Goal: Task Accomplishment & Management: Manage account settings

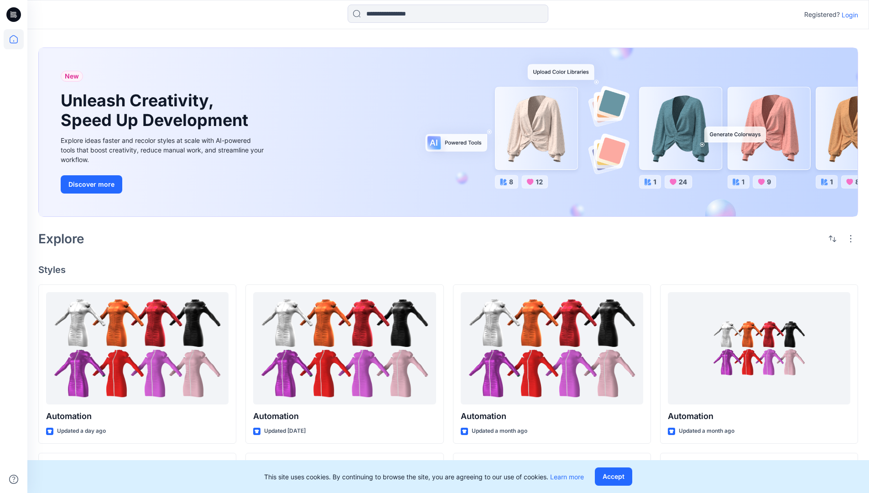
click at [847, 15] on p "Login" at bounding box center [849, 15] width 16 height 10
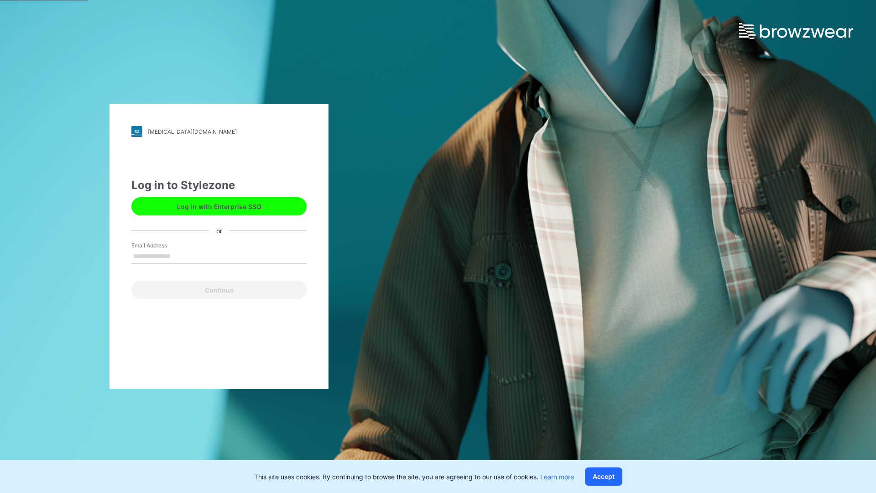
click at [180, 255] on input "Email Address" at bounding box center [218, 256] width 175 height 14
type input "**********"
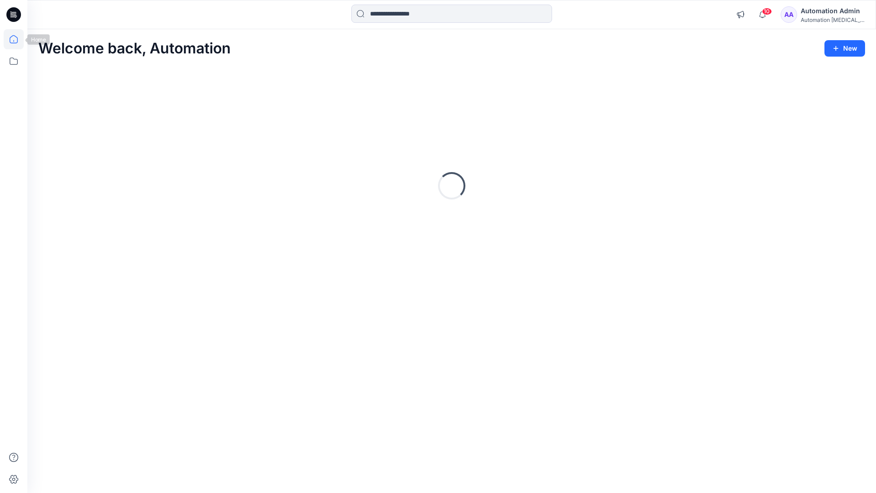
click at [17, 39] on icon at bounding box center [14, 39] width 8 height 8
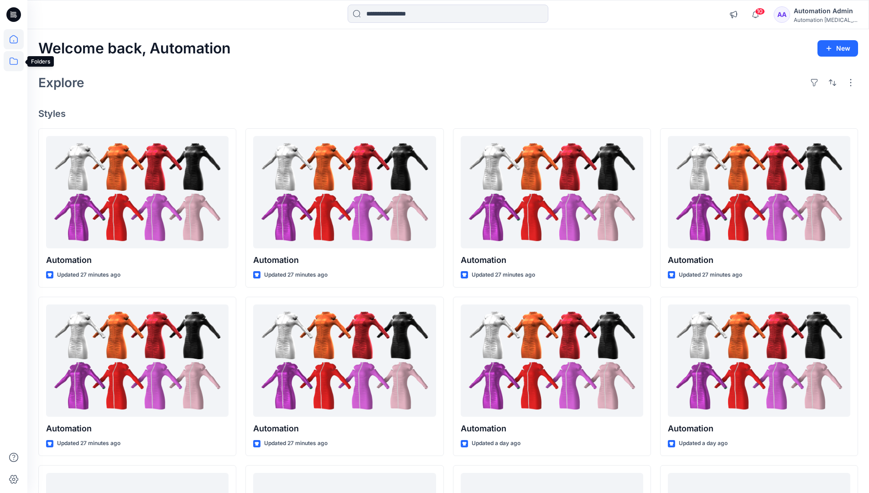
click at [12, 58] on icon at bounding box center [14, 61] width 20 height 20
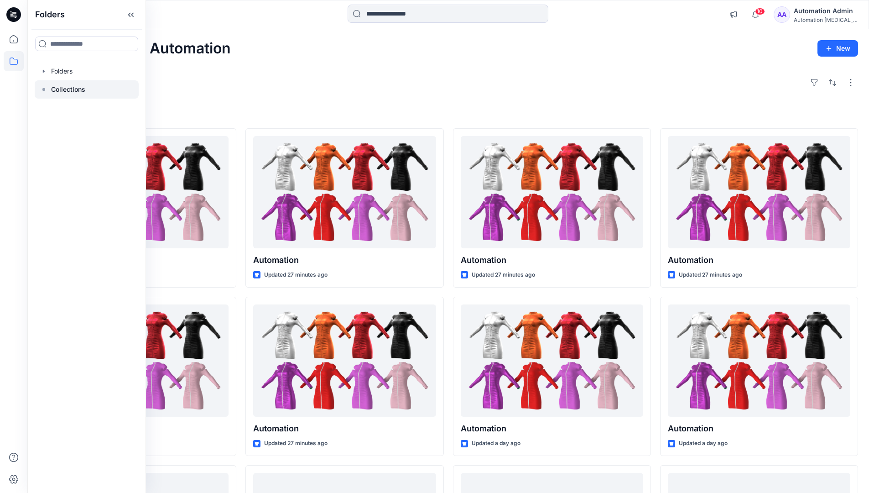
click at [61, 92] on p "Collections" at bounding box center [68, 89] width 34 height 11
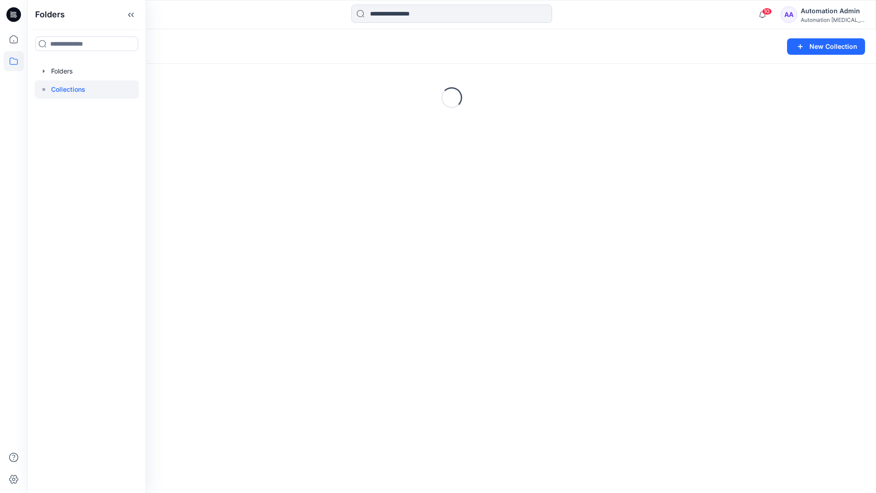
click at [661, 123] on div "Loading..." at bounding box center [451, 97] width 848 height 137
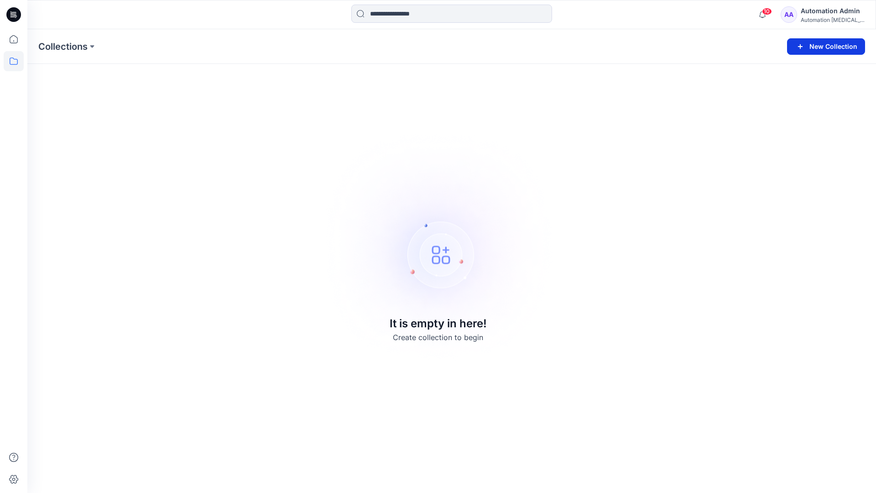
click at [825, 44] on button "New Collection" at bounding box center [826, 46] width 78 height 16
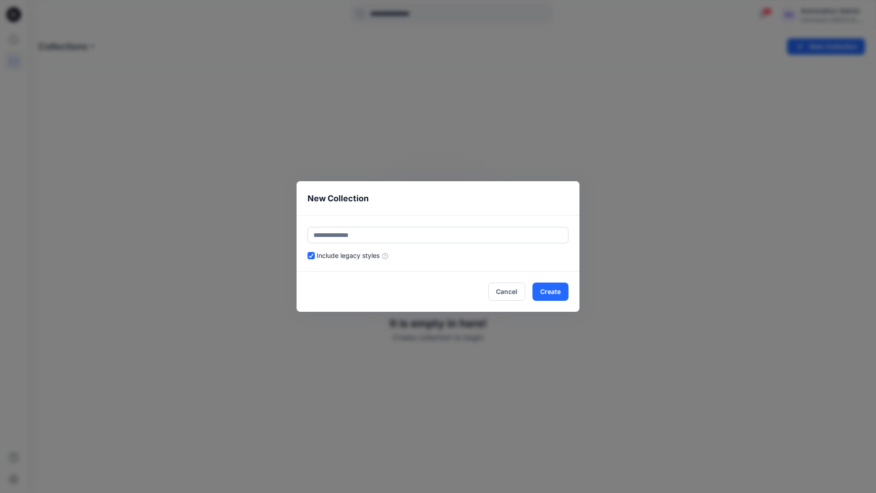
click at [456, 231] on input "text" at bounding box center [437, 235] width 261 height 16
type input "*********"
click at [546, 286] on button "Create" at bounding box center [550, 291] width 36 height 18
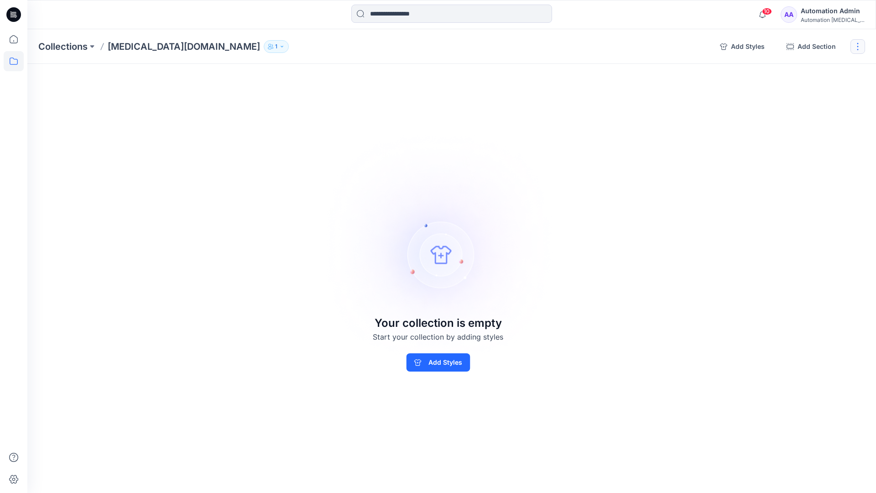
click at [858, 49] on button "button" at bounding box center [857, 46] width 15 height 15
click at [820, 91] on button "Clone Collection" at bounding box center [813, 88] width 99 height 17
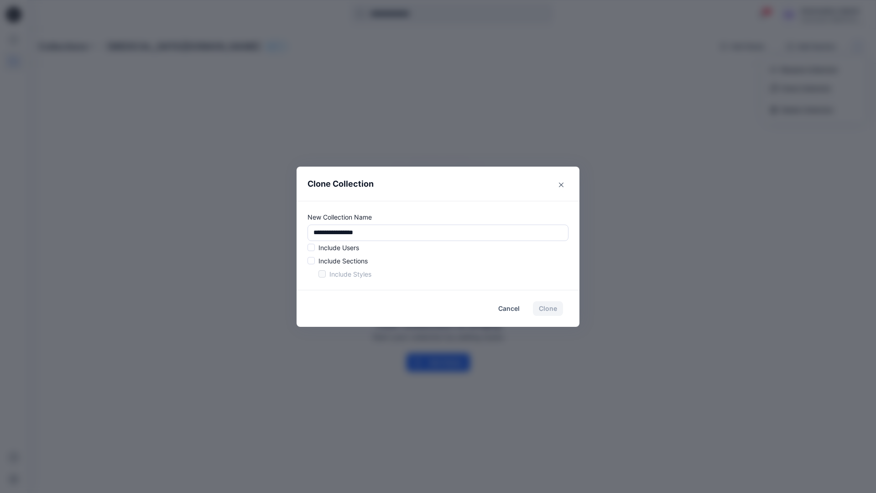
drag, startPoint x: 820, startPoint y: 91, endPoint x: 288, endPoint y: 228, distance: 549.2
click at [288, 228] on div "**********" at bounding box center [438, 246] width 876 height 493
type input "*"
click at [312, 249] on span at bounding box center [310, 247] width 7 height 7
click at [311, 262] on span at bounding box center [310, 260] width 7 height 7
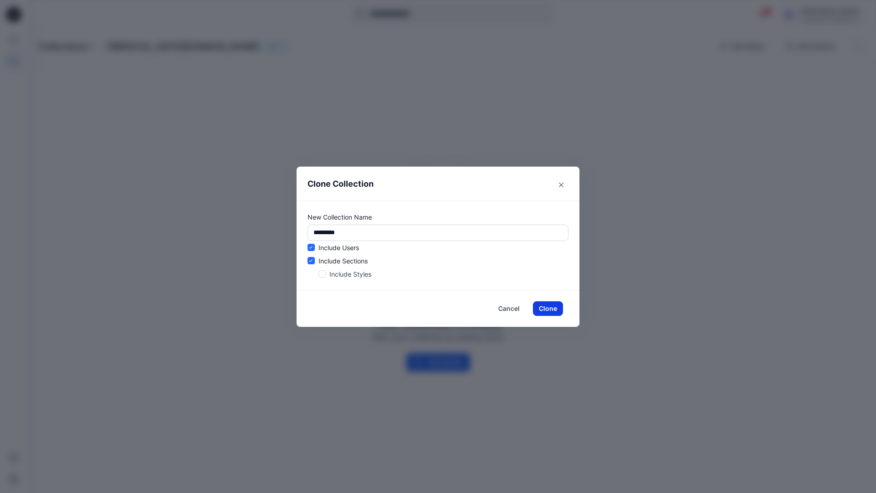
click at [544, 309] on button "Clone" at bounding box center [548, 308] width 30 height 15
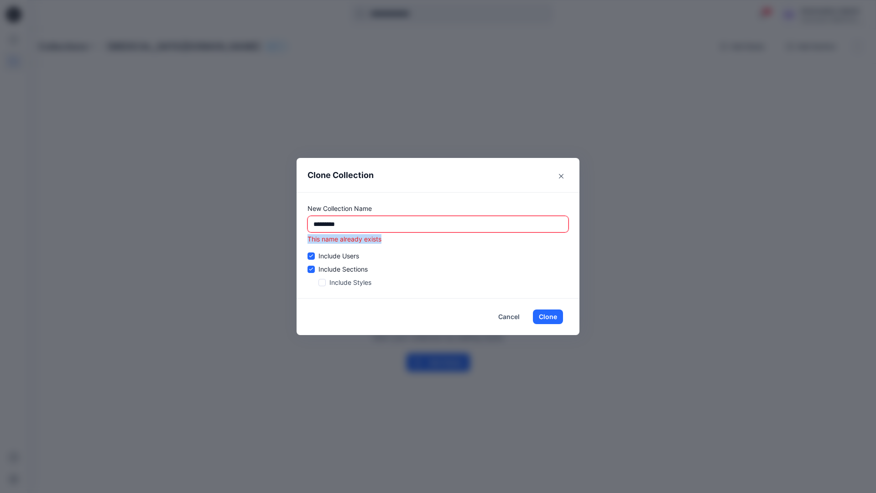
drag, startPoint x: 544, startPoint y: 309, endPoint x: 308, endPoint y: 241, distance: 246.4
click at [308, 241] on p "This name already exists" at bounding box center [437, 239] width 261 height 10
click at [387, 224] on input "*********" at bounding box center [437, 224] width 261 height 16
type input "*"
type input "**********"
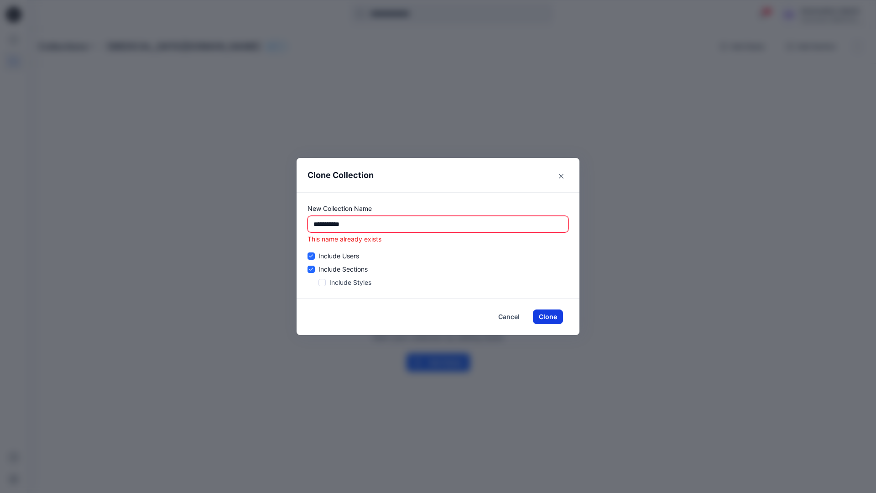
click at [552, 316] on button "Clone" at bounding box center [548, 316] width 30 height 15
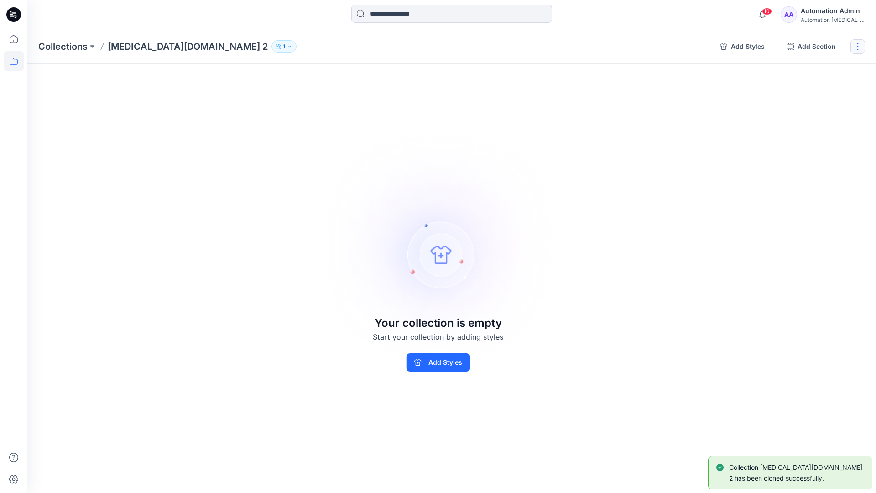
click at [860, 47] on button "button" at bounding box center [857, 46] width 15 height 15
click at [821, 109] on button "Delete Collection" at bounding box center [813, 109] width 99 height 17
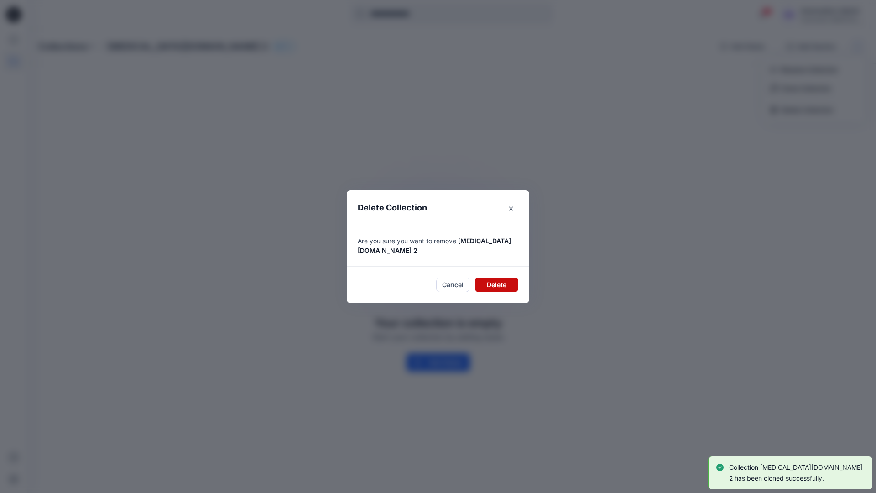
click at [504, 280] on button "Delete" at bounding box center [496, 284] width 43 height 15
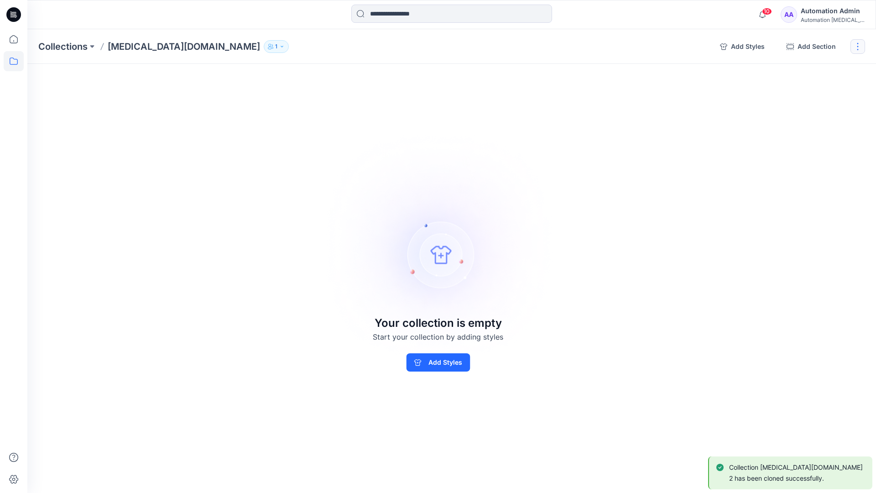
click at [861, 46] on button "button" at bounding box center [857, 46] width 15 height 15
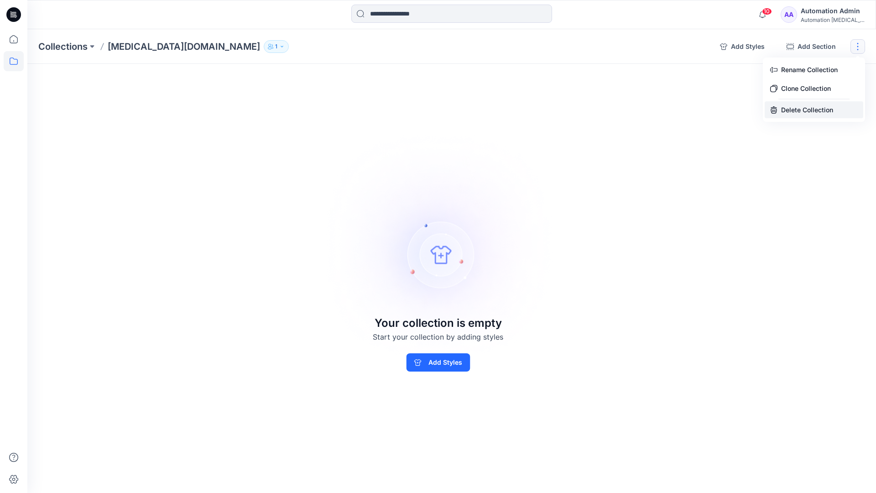
click at [804, 111] on button "Delete Collection" at bounding box center [813, 109] width 99 height 17
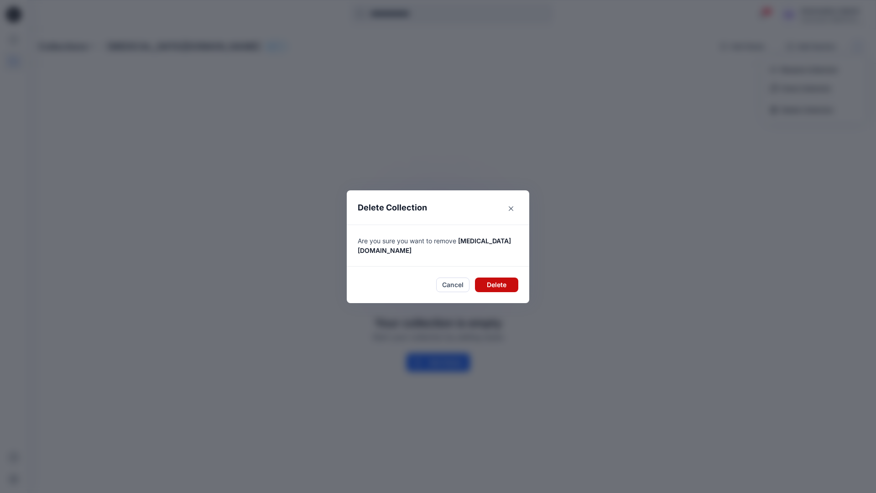
click at [495, 277] on button "Delete" at bounding box center [496, 284] width 43 height 15
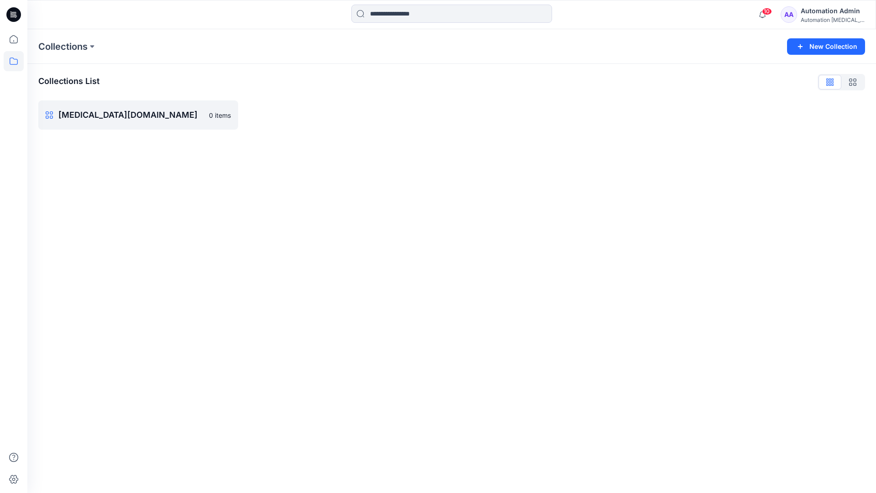
click at [823, 10] on div "Automation Admin" at bounding box center [832, 10] width 64 height 11
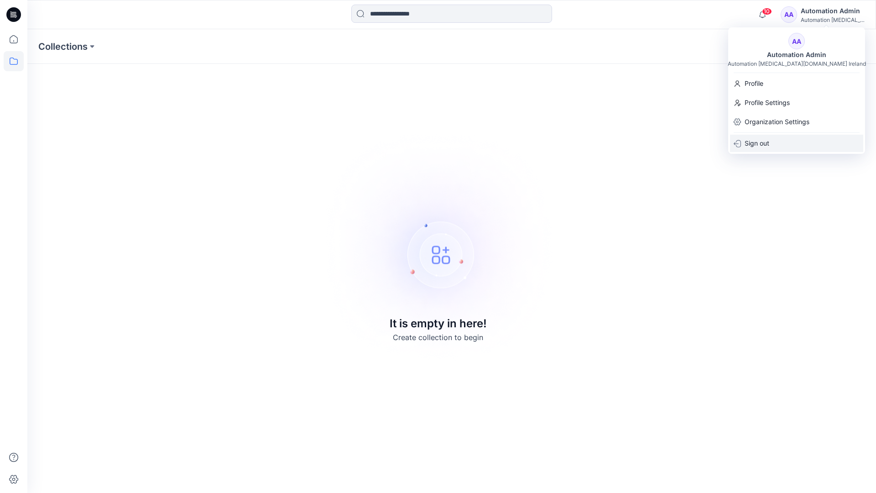
click at [769, 139] on div "Sign out" at bounding box center [796, 143] width 133 height 17
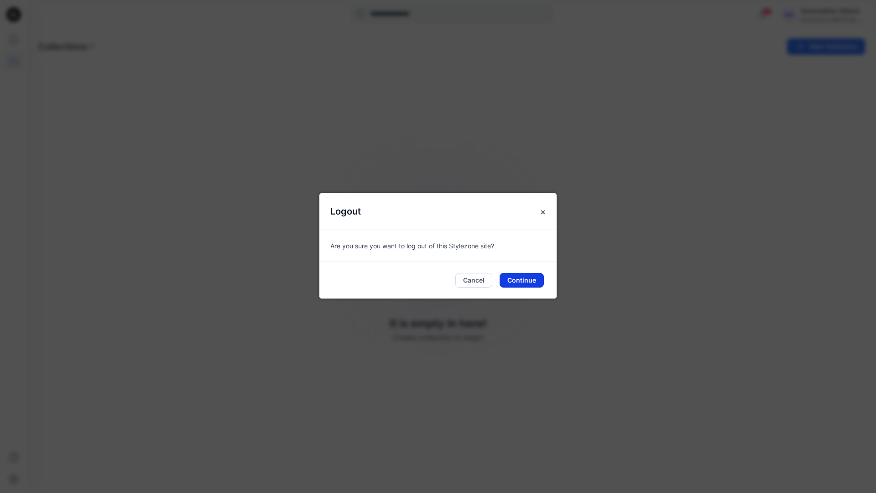
click at [534, 276] on button "Continue" at bounding box center [521, 280] width 44 height 15
